Goal: Register for event/course: Register for event/course

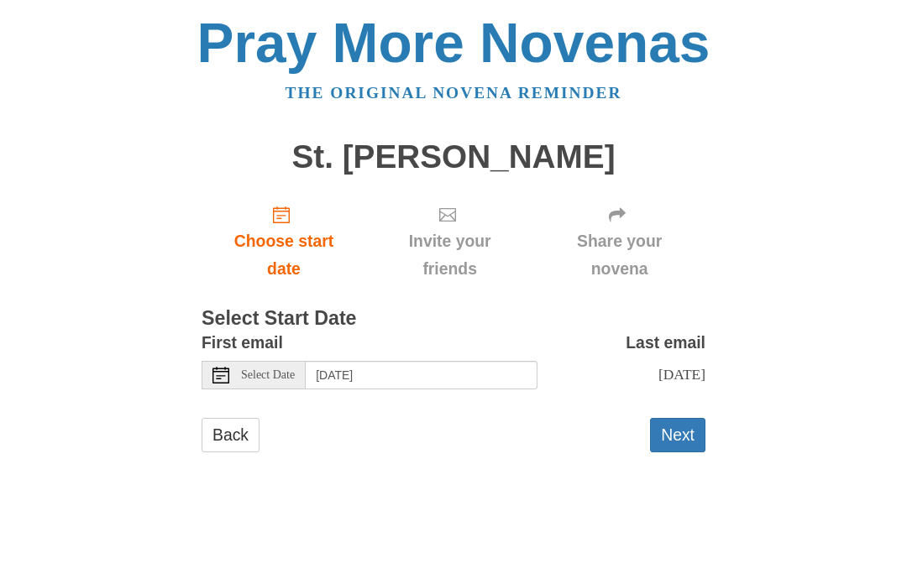
click at [689, 432] on button "Next" at bounding box center [677, 435] width 55 height 34
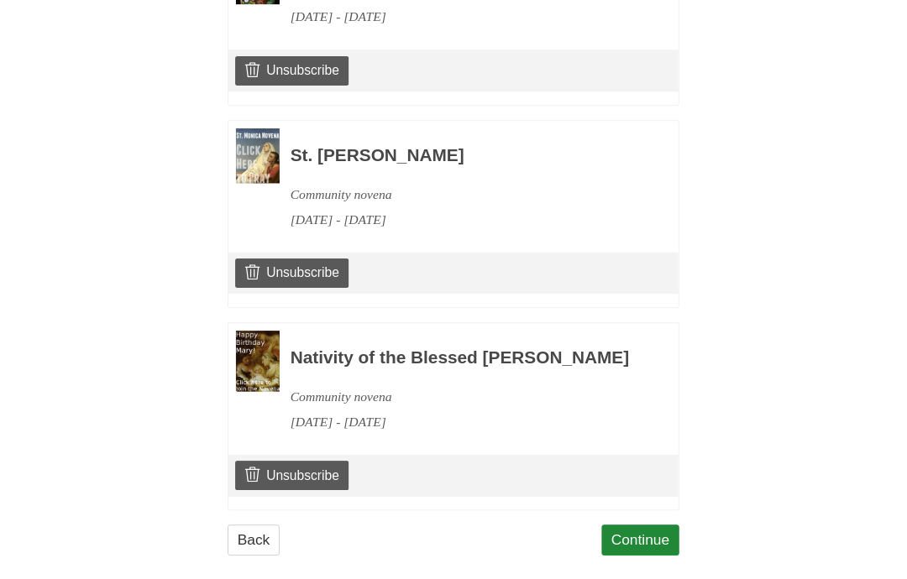
scroll to position [1660, 0]
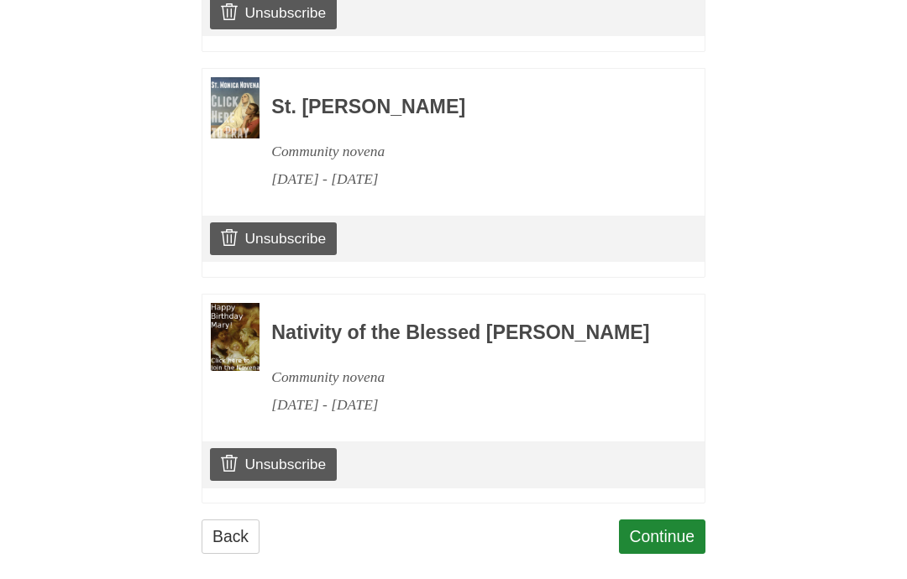
click at [677, 520] on link "Continue" at bounding box center [662, 537] width 87 height 34
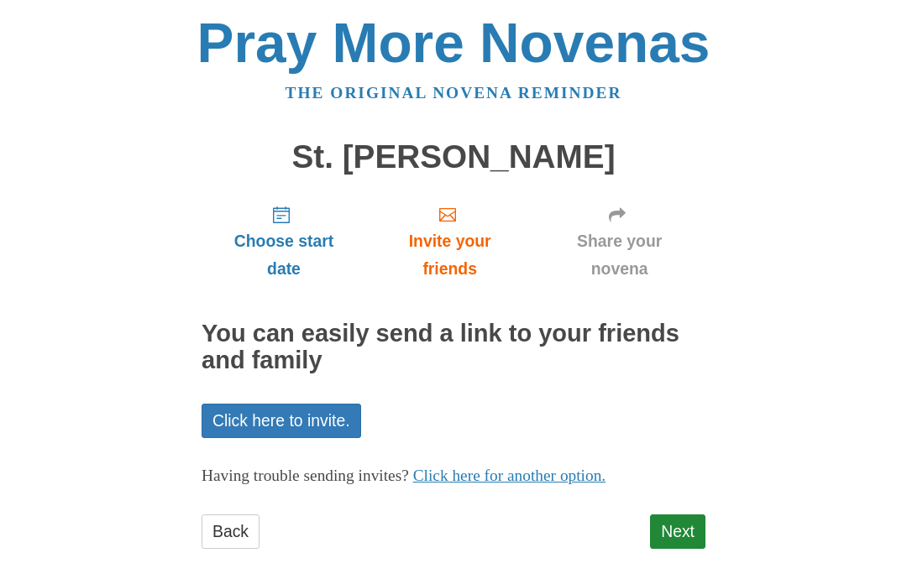
click at [697, 524] on link "Next" at bounding box center [677, 532] width 55 height 34
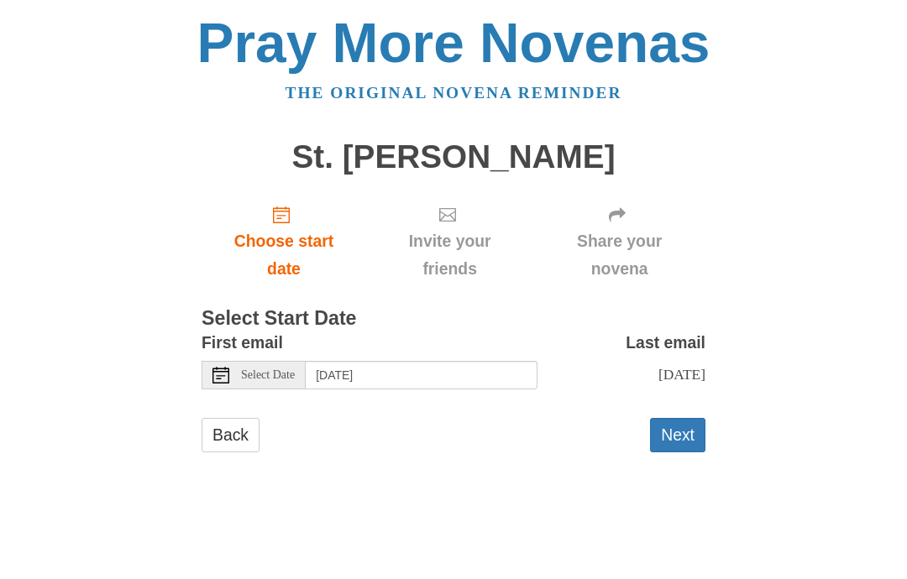
click at [684, 427] on button "Next" at bounding box center [677, 435] width 55 height 34
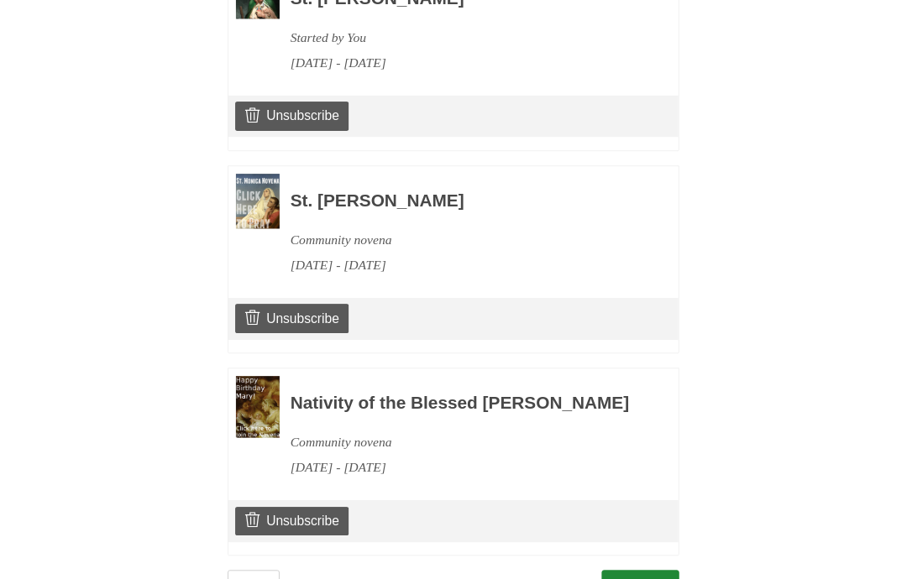
scroll to position [1816, 0]
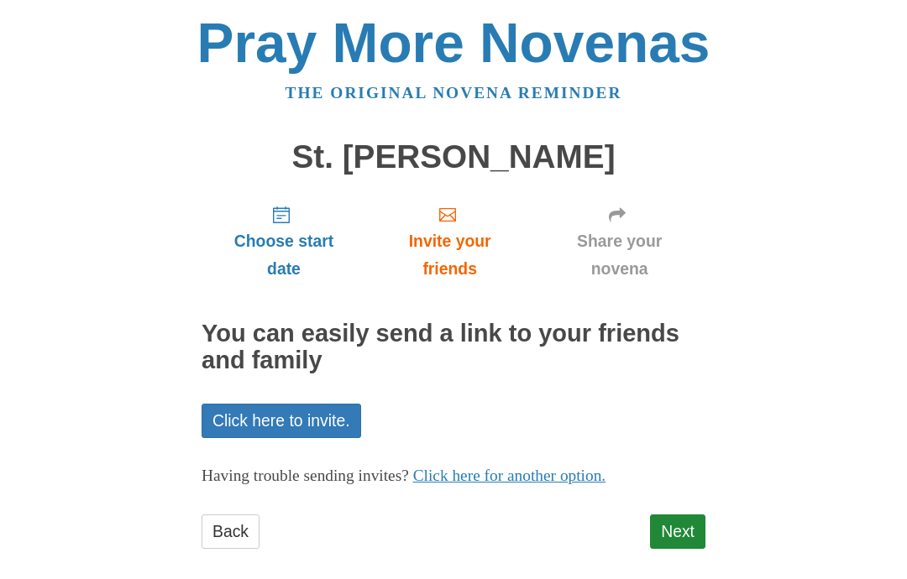
click at [695, 522] on link "Next" at bounding box center [677, 532] width 55 height 34
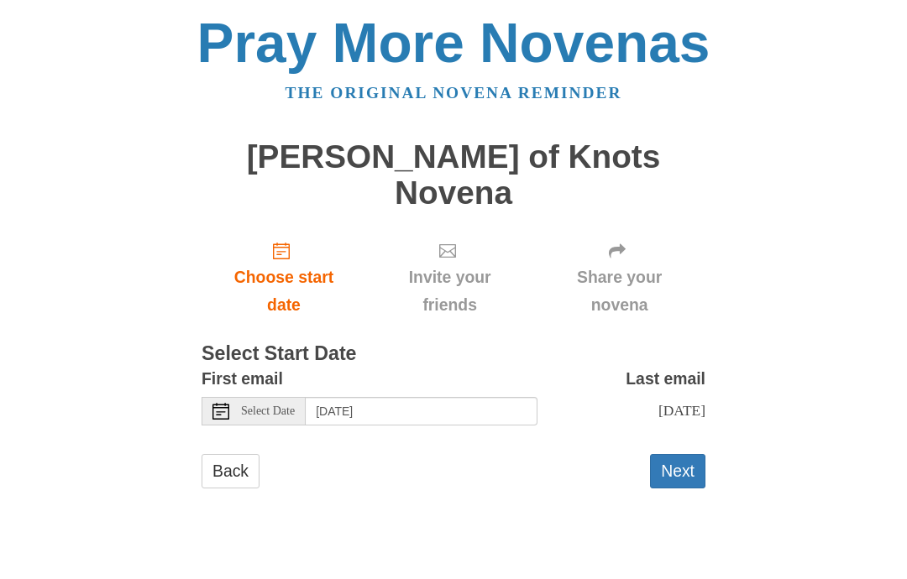
click at [695, 454] on button "Next" at bounding box center [677, 471] width 55 height 34
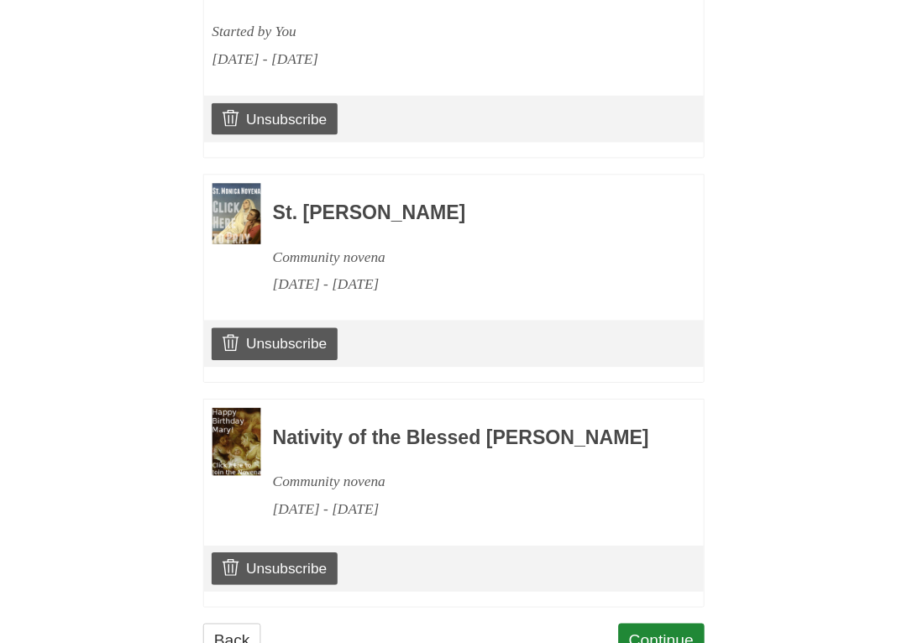
scroll to position [2044, 0]
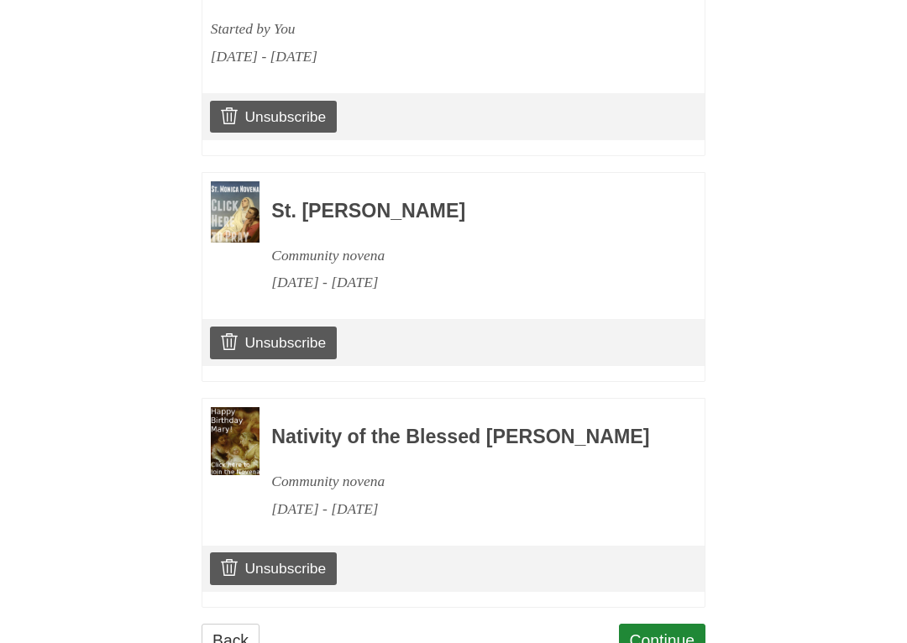
click at [291, 327] on link "Unsubscribe" at bounding box center [273, 343] width 127 height 32
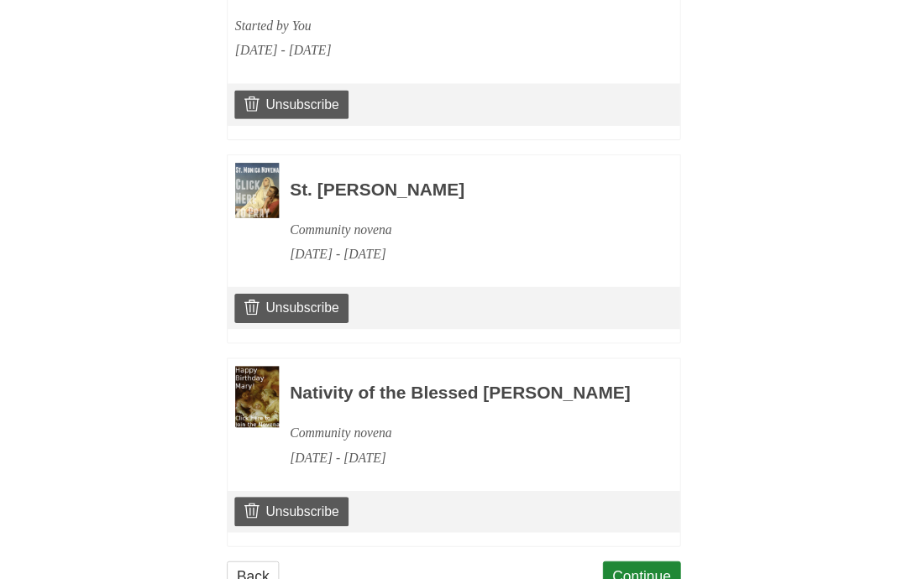
scroll to position [2108, 0]
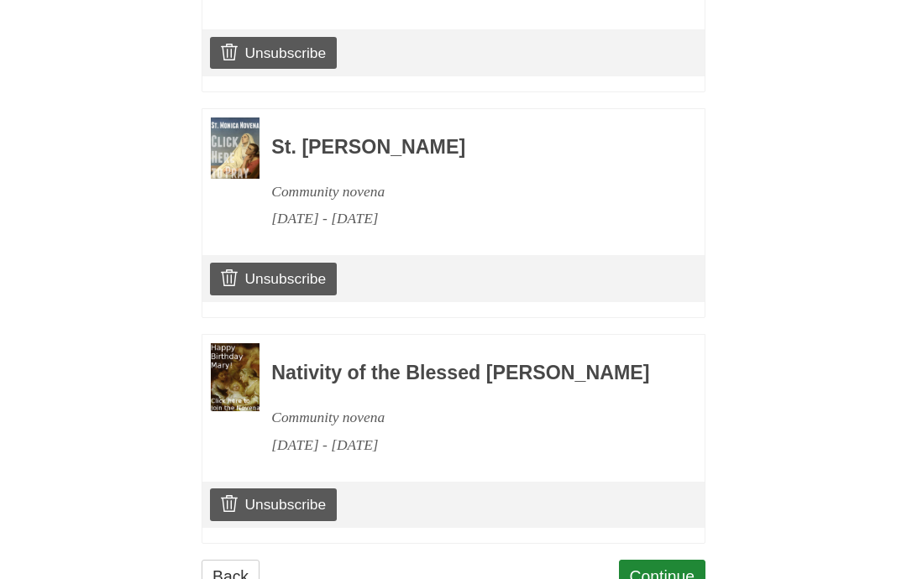
click at [677, 560] on link "Continue" at bounding box center [662, 577] width 87 height 34
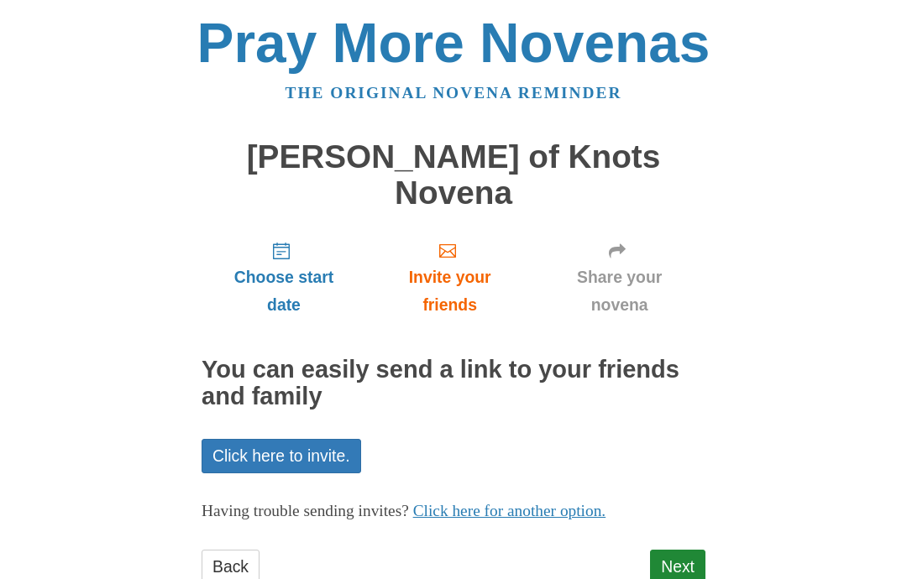
click at [700, 550] on link "Next" at bounding box center [677, 567] width 55 height 34
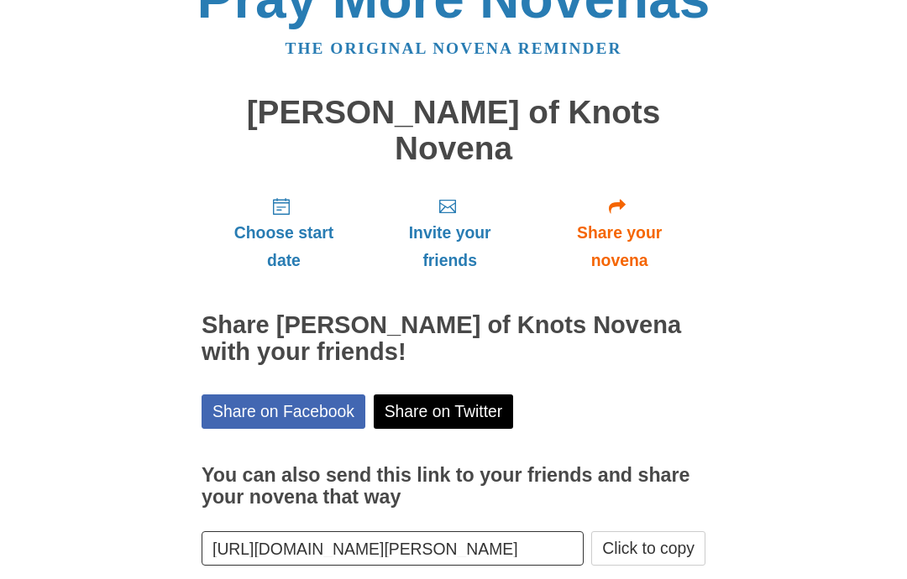
scroll to position [88, 0]
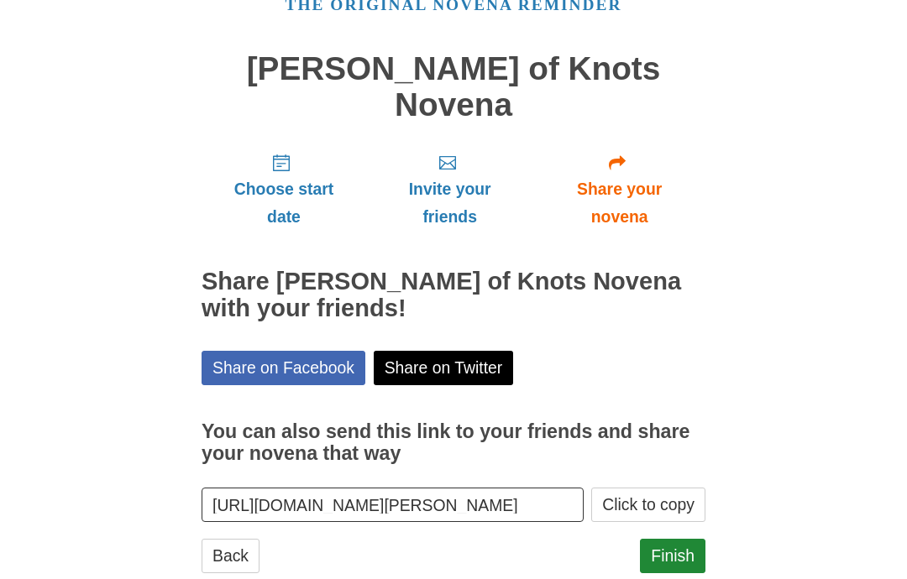
click at [684, 539] on link "Finish" at bounding box center [673, 556] width 66 height 34
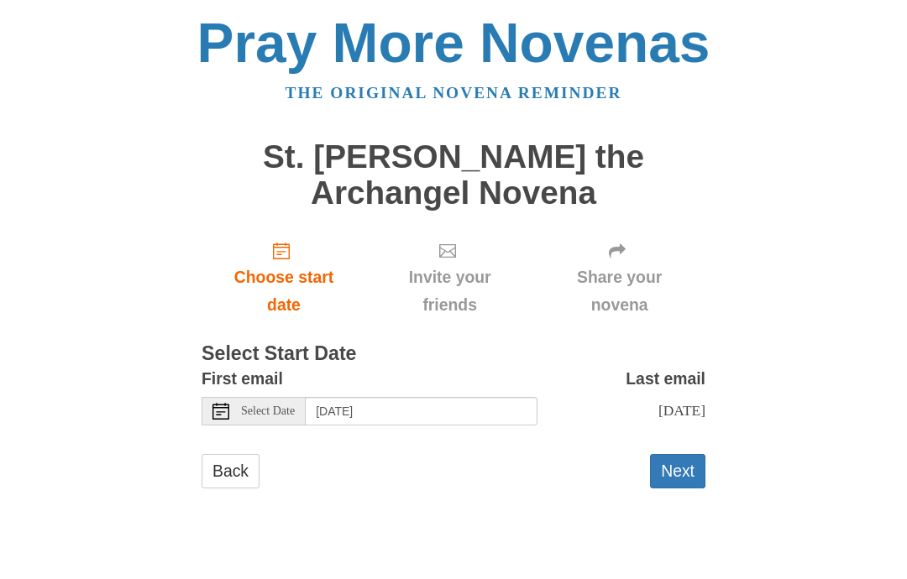
click at [700, 458] on button "Next" at bounding box center [677, 471] width 55 height 34
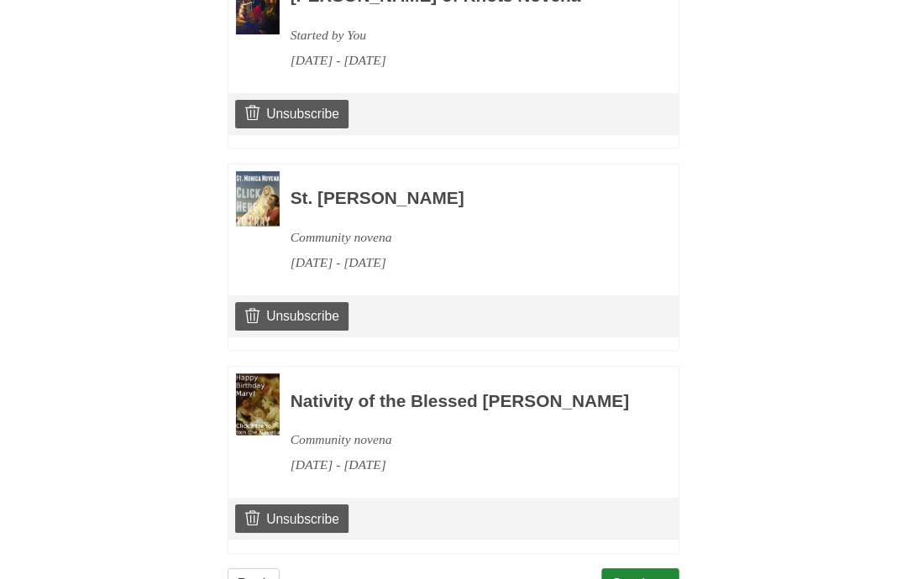
scroll to position [2299, 0]
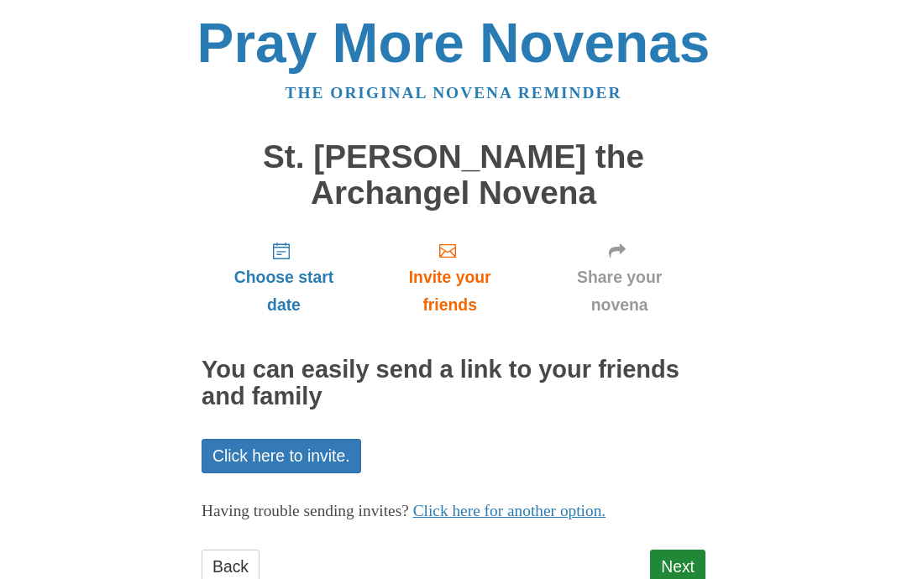
click at [691, 564] on link "Next" at bounding box center [677, 567] width 55 height 34
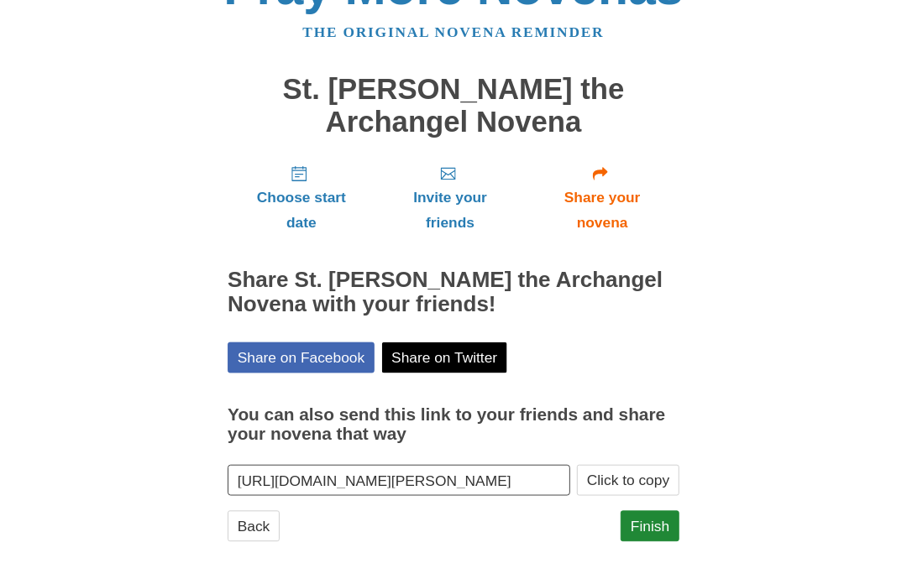
scroll to position [123, 0]
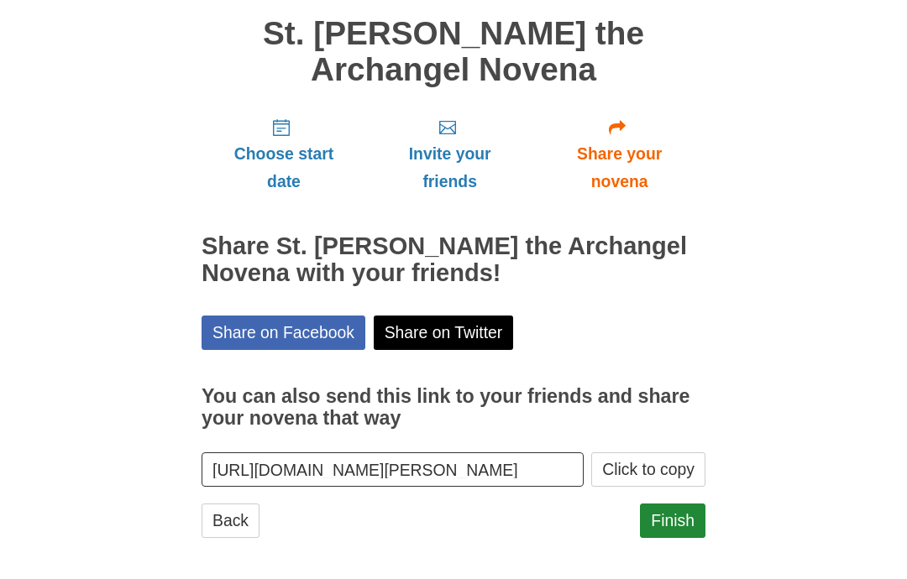
click at [693, 523] on link "Finish" at bounding box center [673, 521] width 66 height 34
